Goal: Find specific page/section: Find specific page/section

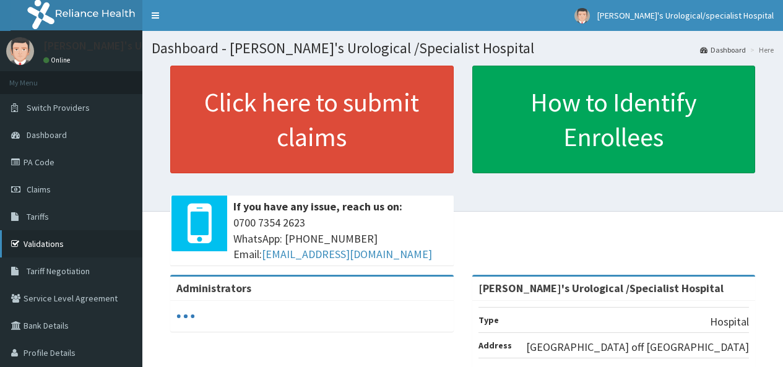
click at [63, 245] on link "Validations" at bounding box center [71, 243] width 142 height 27
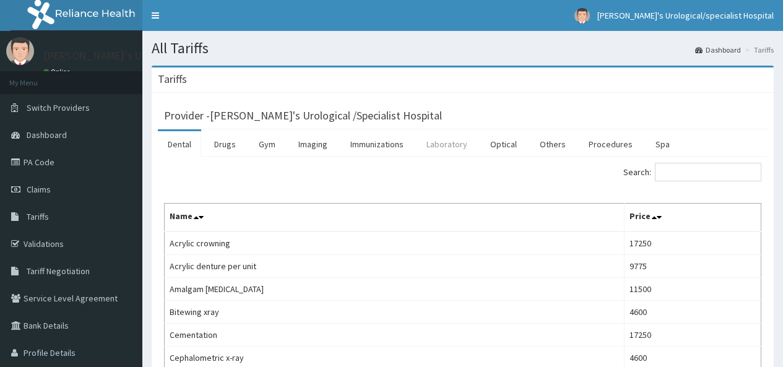
click at [442, 145] on link "Laboratory" at bounding box center [447, 144] width 61 height 26
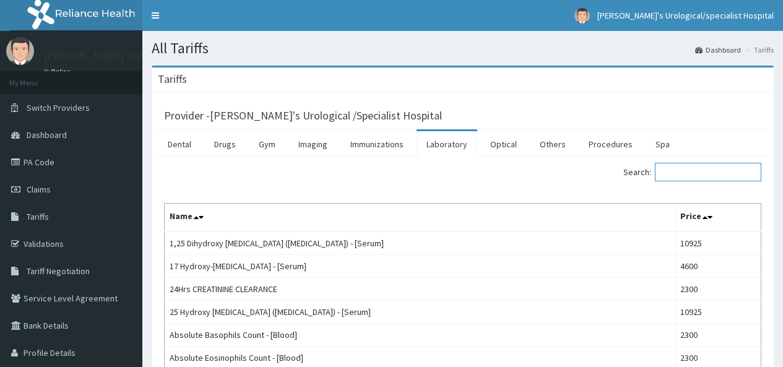
click at [666, 173] on input "Search:" at bounding box center [708, 172] width 107 height 19
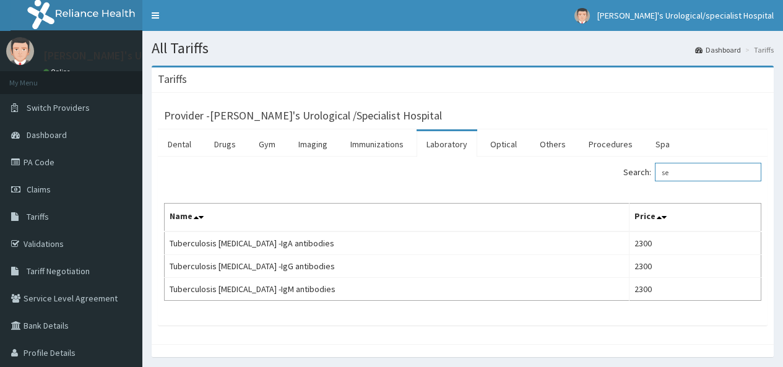
type input "s"
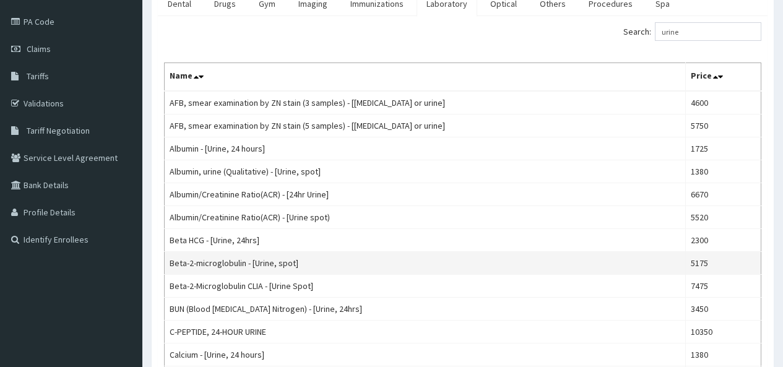
click at [591, 259] on td "Beta-2-microglobulin - [Urine, spot]" at bounding box center [425, 263] width 521 height 23
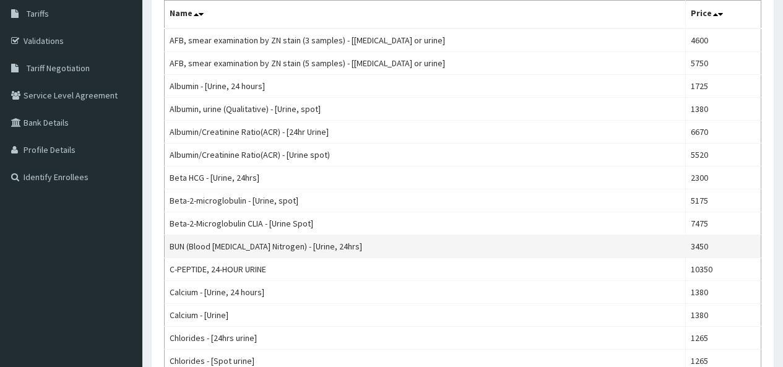
click at [593, 237] on td "BUN (Blood [MEDICAL_DATA] Nitrogen) - [Urine, 24hrs]" at bounding box center [425, 246] width 521 height 23
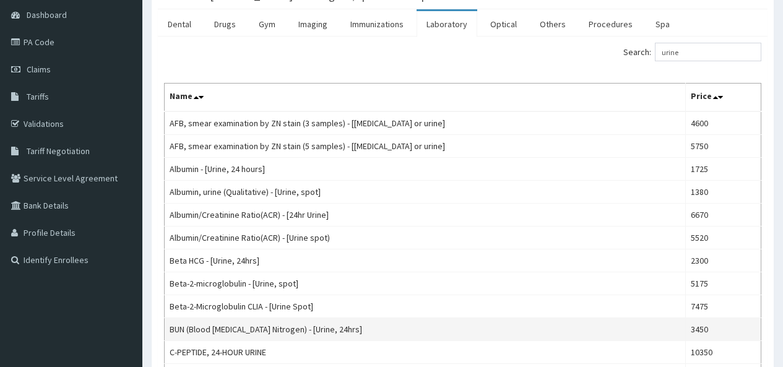
scroll to position [121, 0]
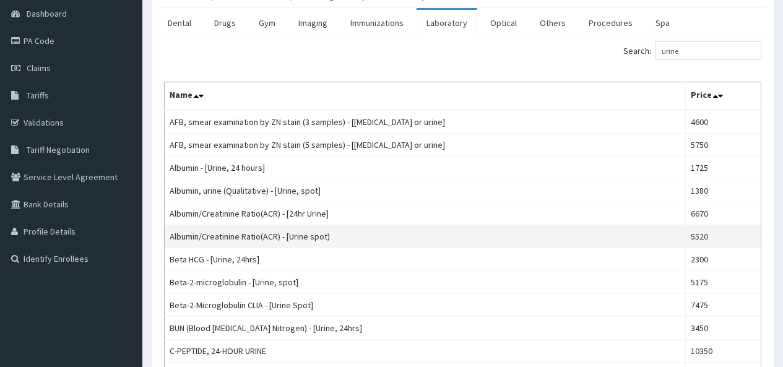
click at [533, 234] on td "Albumin/Creatinine Ratio(ACR) - [Urine spot)" at bounding box center [425, 236] width 521 height 23
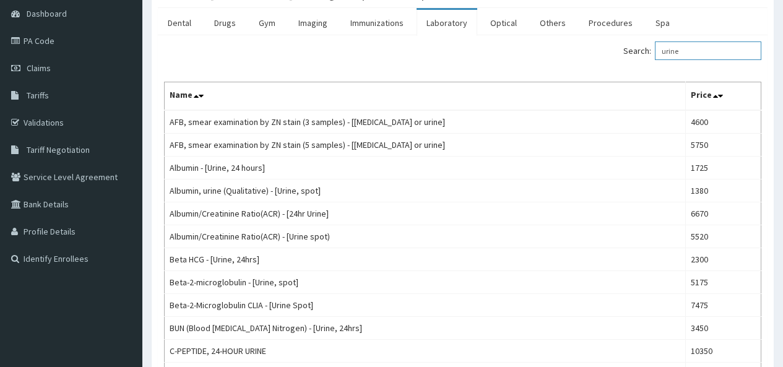
click at [688, 53] on input "urine" at bounding box center [708, 50] width 107 height 19
click at [690, 50] on input "urine" at bounding box center [708, 50] width 107 height 19
type input "u"
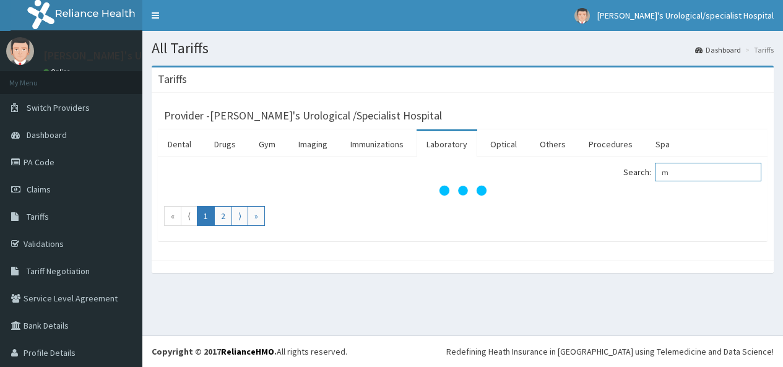
scroll to position [0, 0]
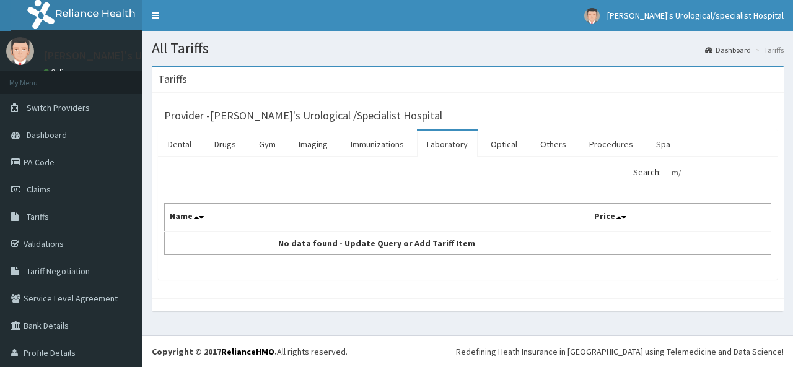
type input "m"
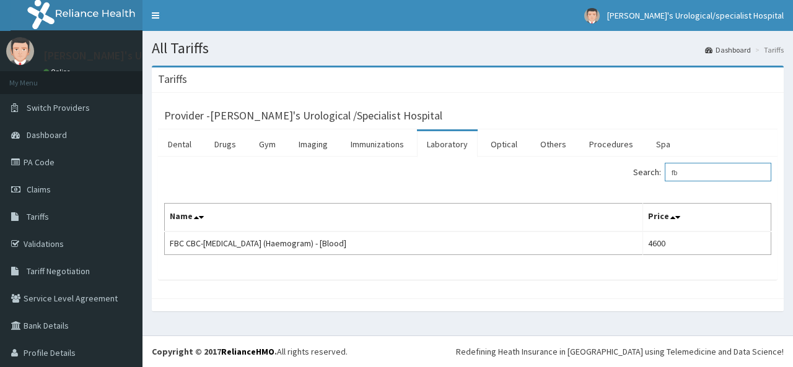
type input "f"
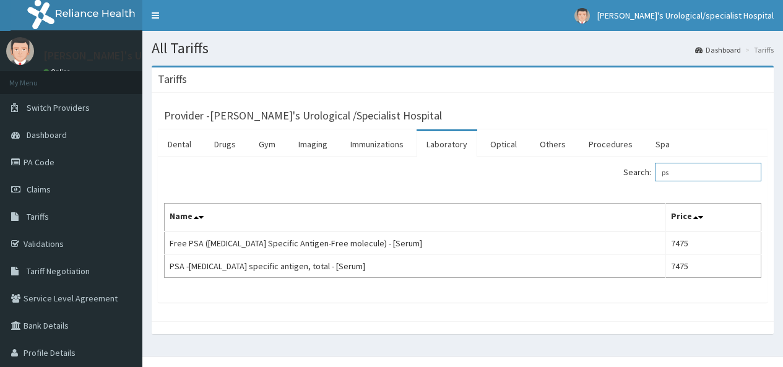
type input "p"
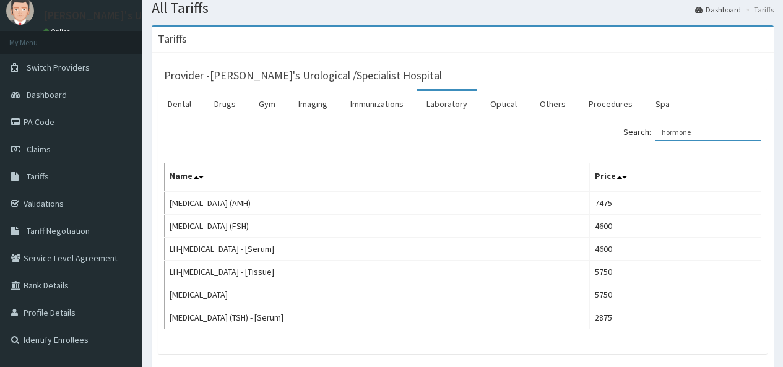
scroll to position [36, 0]
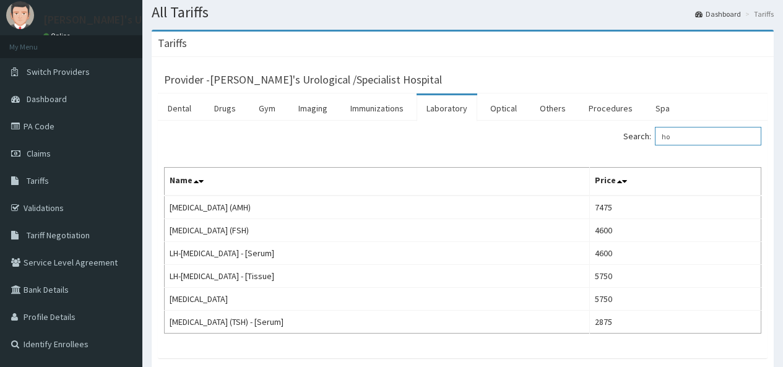
type input "h"
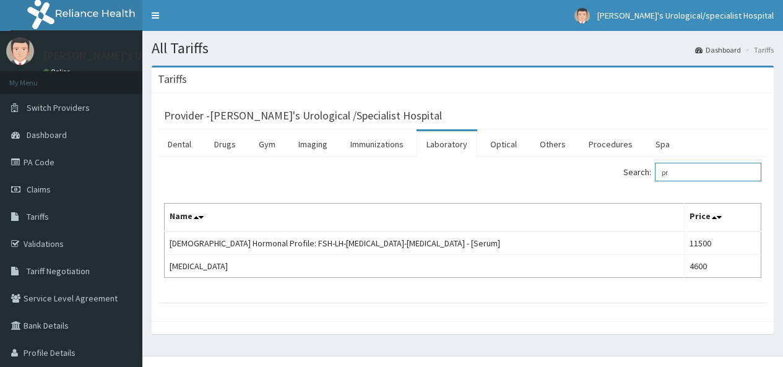
type input "p"
